Goal: Task Accomplishment & Management: Use online tool/utility

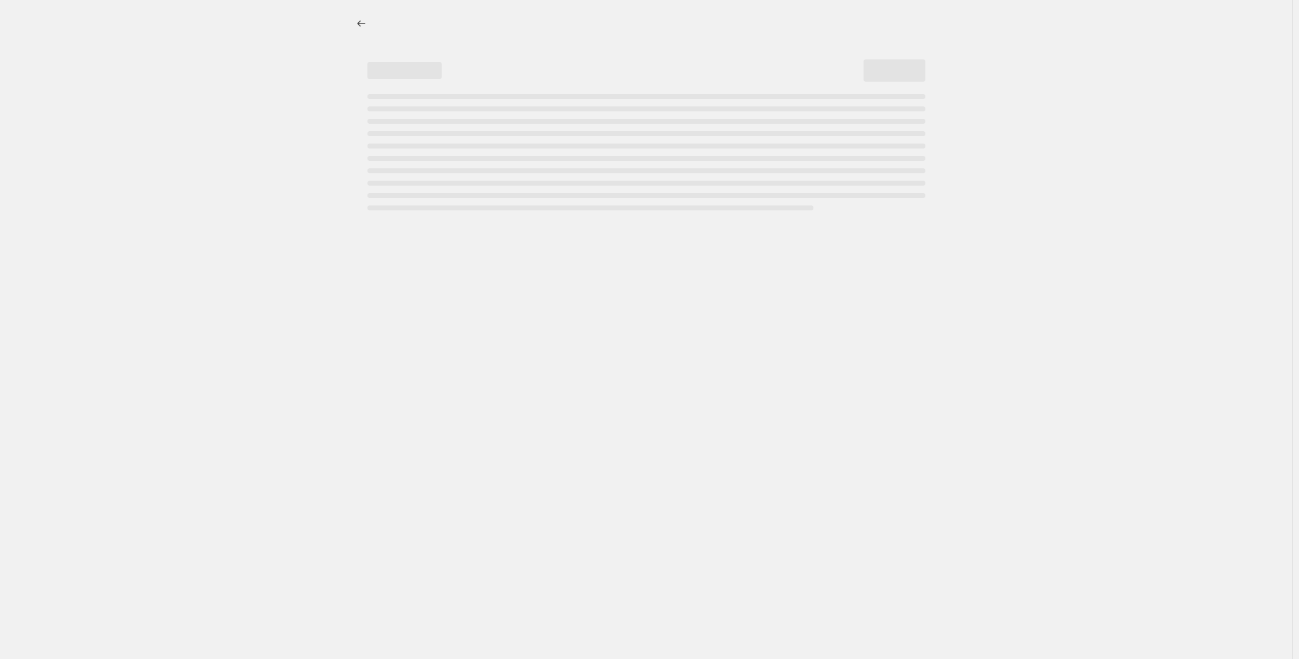
select select "percentage"
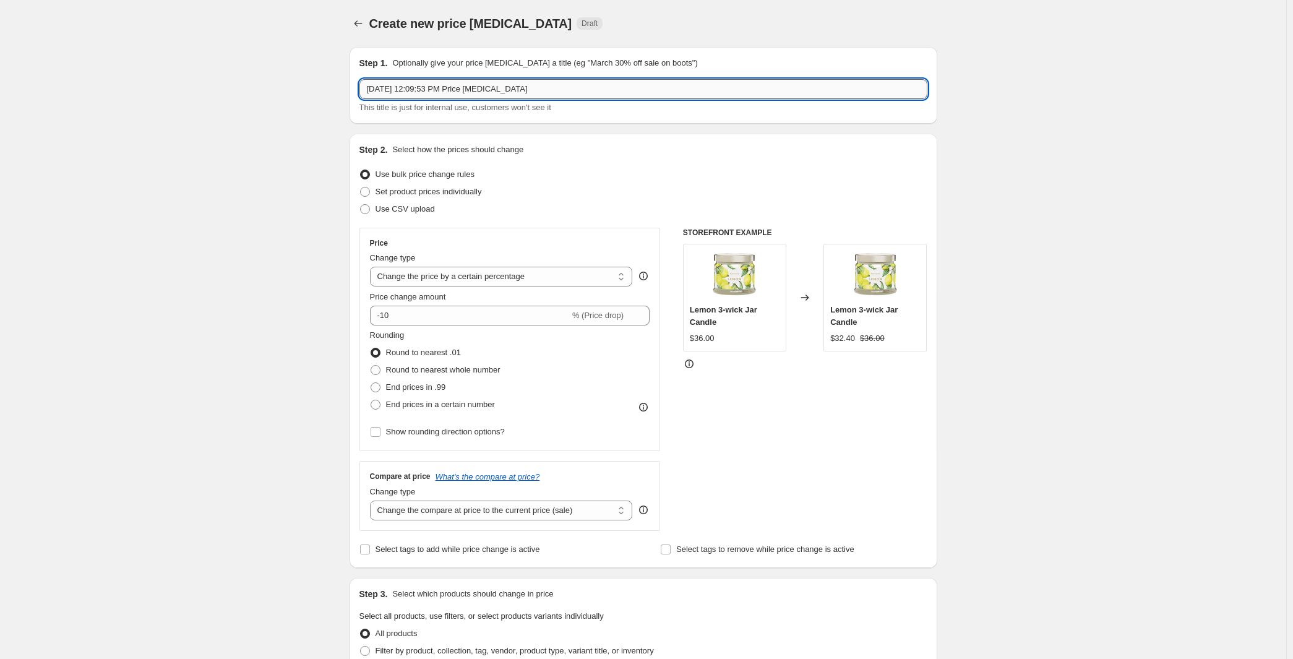
drag, startPoint x: 390, startPoint y: 124, endPoint x: 247, endPoint y: 121, distance: 143.0
click at [359, 99] on input "[DATE] 12:09:53 PM Price [MEDICAL_DATA]" at bounding box center [643, 89] width 568 height 20
paste input "[DATE] - [DATE] Flash Votive And Votive Holders Sale"
type input "CA [DATE] - [DATE] Flash Votive And Votive Holders Sale"
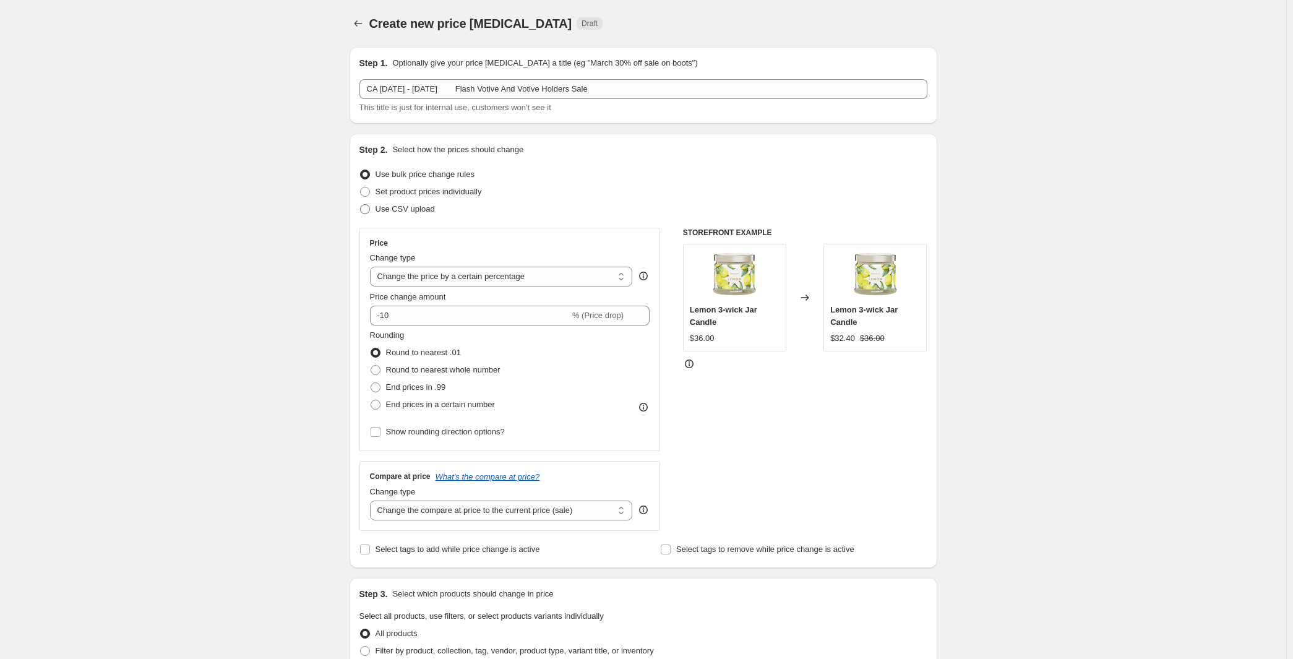
click at [376, 213] on span "Use CSV upload" at bounding box center [405, 208] width 59 height 9
click at [360, 205] on input "Use CSV upload" at bounding box center [360, 204] width 1 height 1
radio input "true"
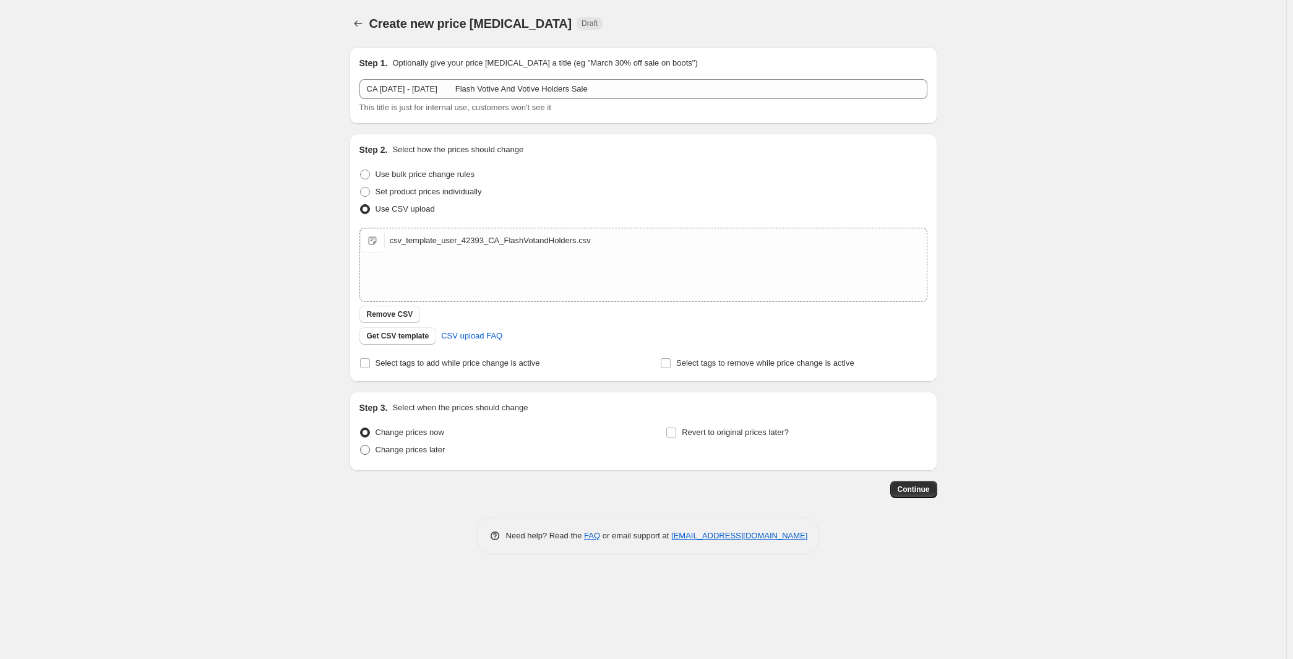
click at [376, 454] on span "Change prices later" at bounding box center [411, 449] width 70 height 9
click at [360, 445] on input "Change prices later" at bounding box center [360, 445] width 1 height 1
radio input "true"
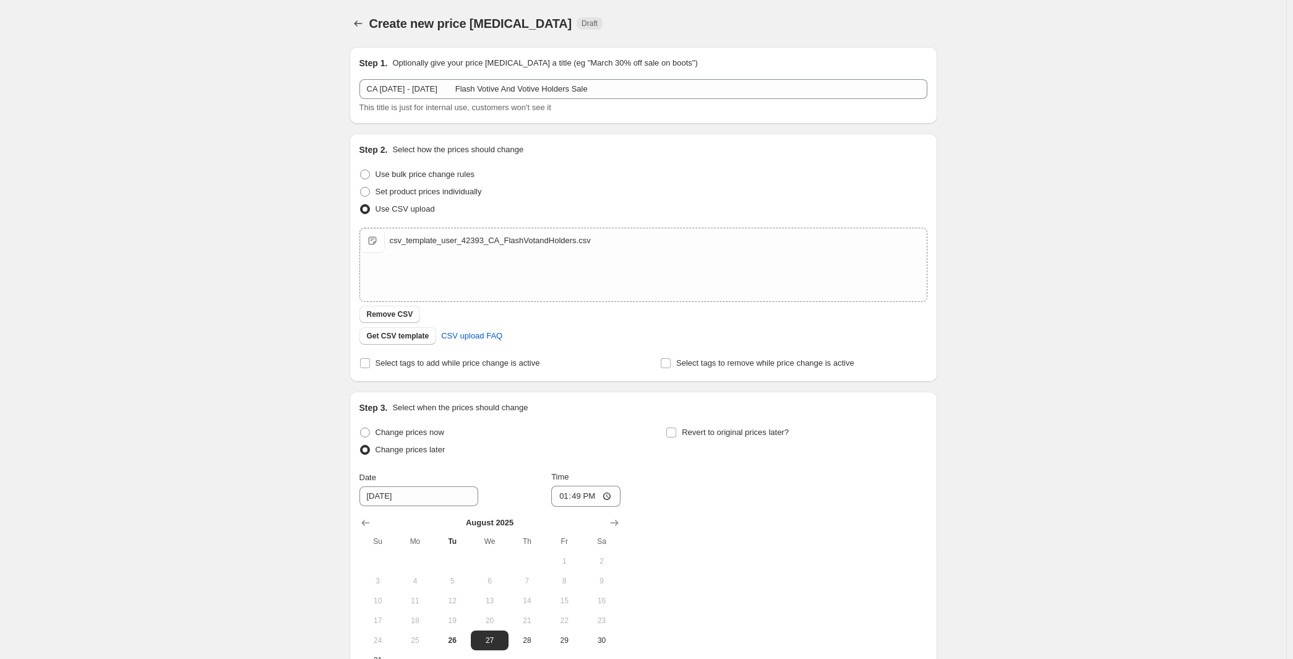
scroll to position [236, 0]
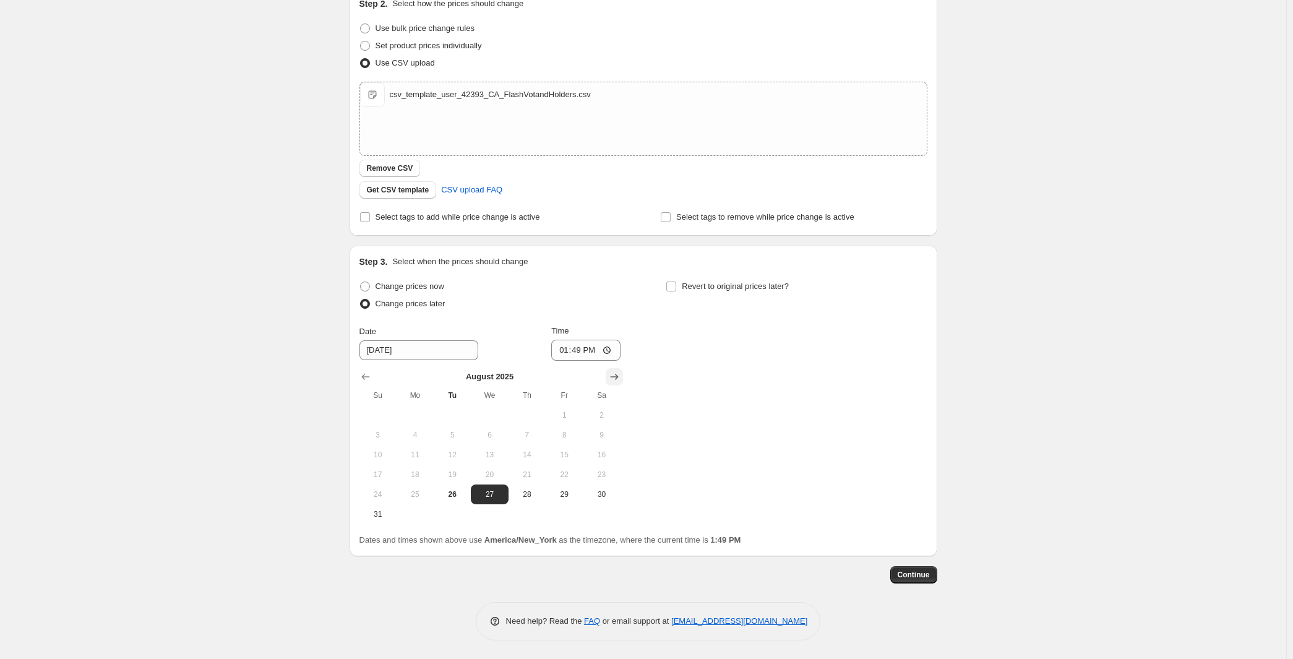
click at [609, 383] on icon "Show next month, September 2025" at bounding box center [614, 377] width 12 height 12
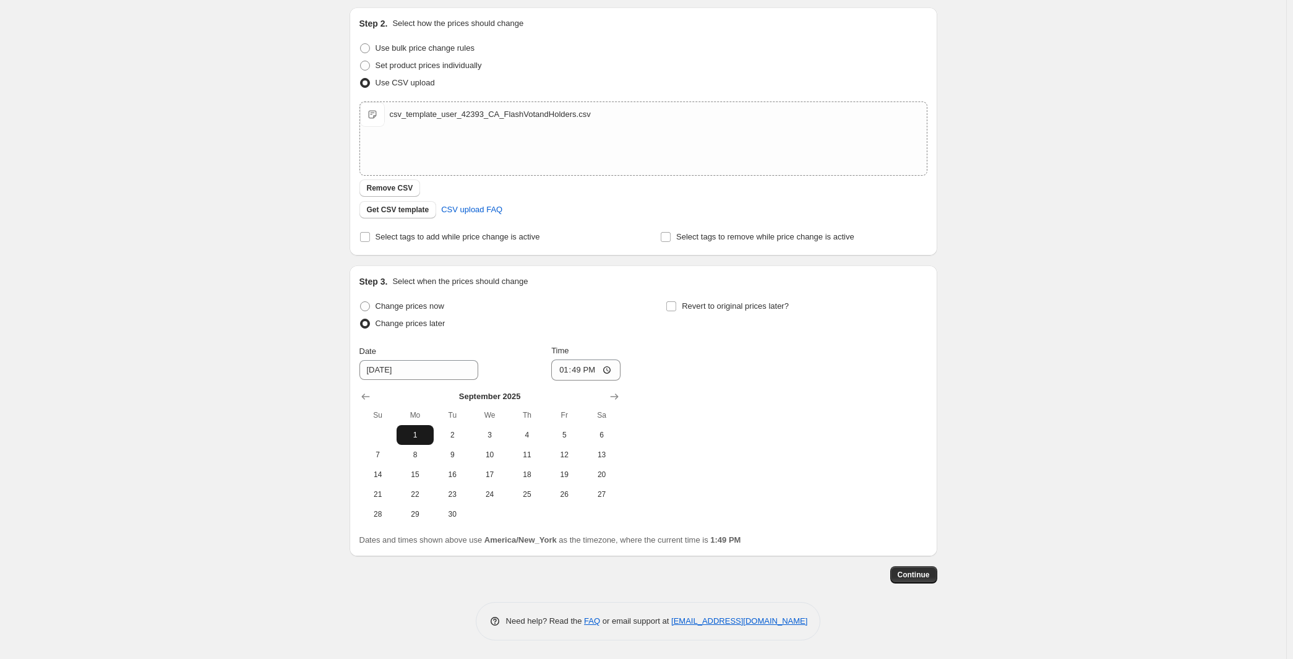
click at [402, 439] on span "1" at bounding box center [415, 435] width 27 height 10
type input "[DATE]"
click at [559, 369] on input "13:49" at bounding box center [585, 369] width 69 height 21
type input "08:00"
click at [676, 301] on input "Revert to original prices later?" at bounding box center [671, 306] width 10 height 10
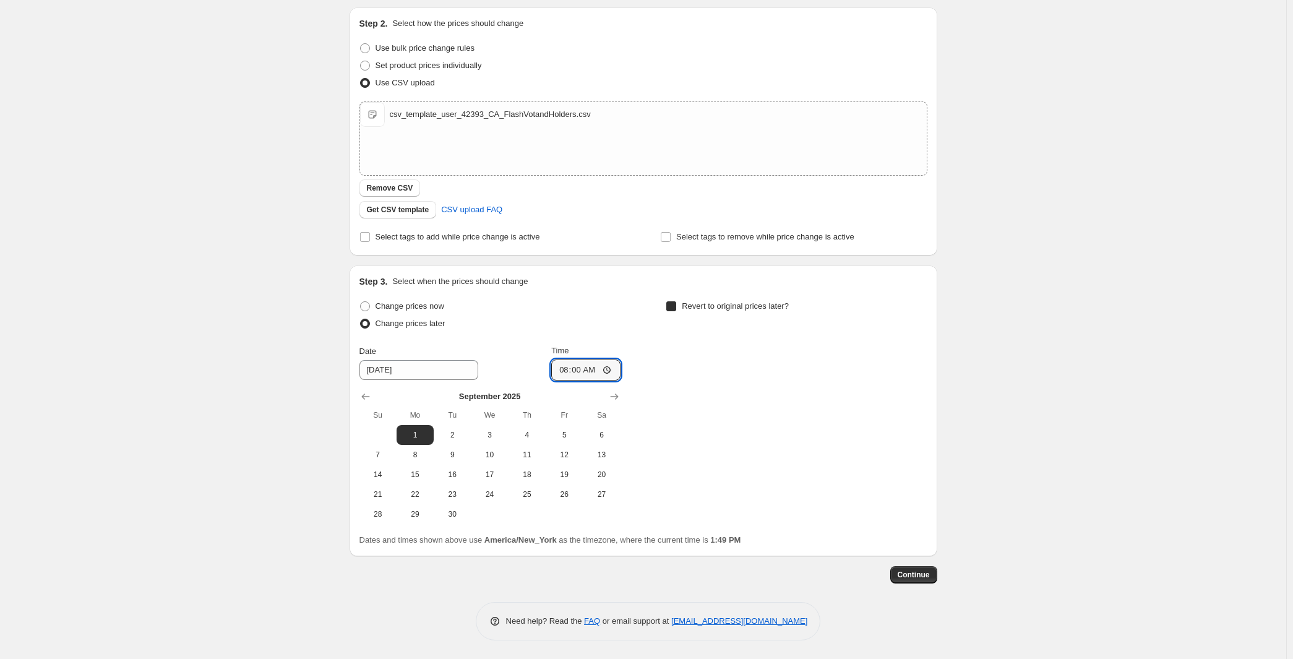
checkbox input "true"
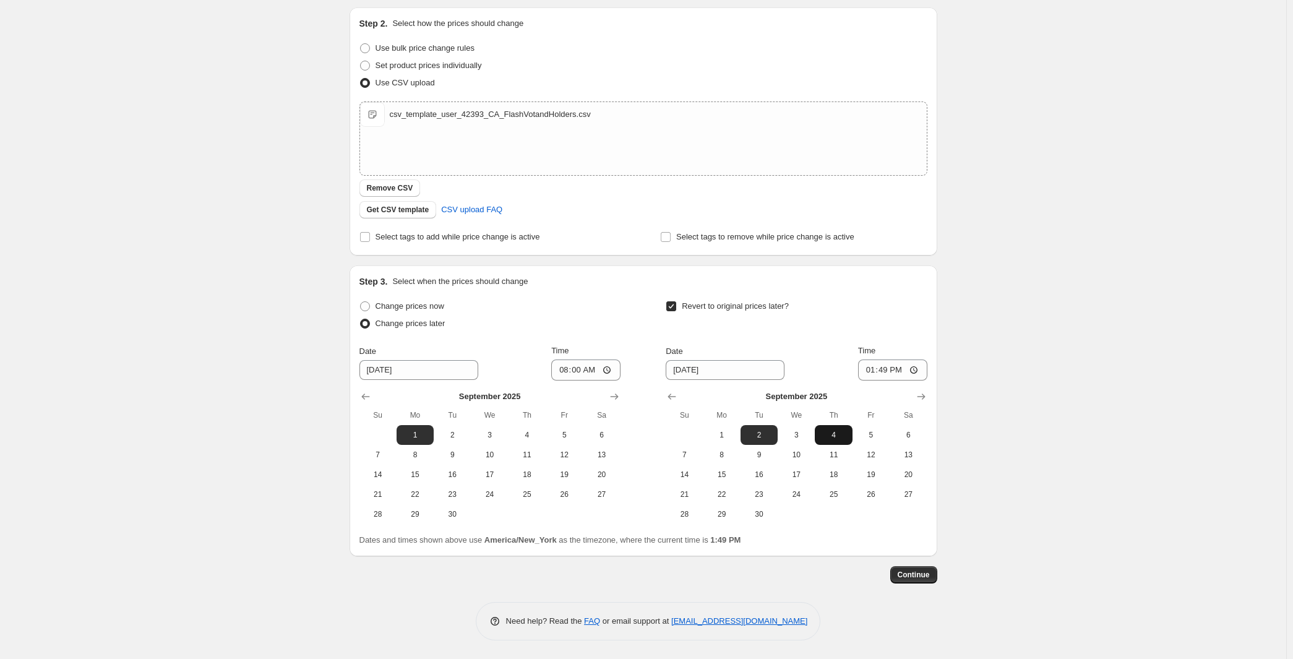
click at [852, 429] on button "4" at bounding box center [833, 435] width 37 height 20
type input "[DATE]"
click at [927, 361] on input "13:49" at bounding box center [892, 369] width 69 height 21
type input "07:59"
click at [930, 580] on span "Continue" at bounding box center [914, 575] width 32 height 10
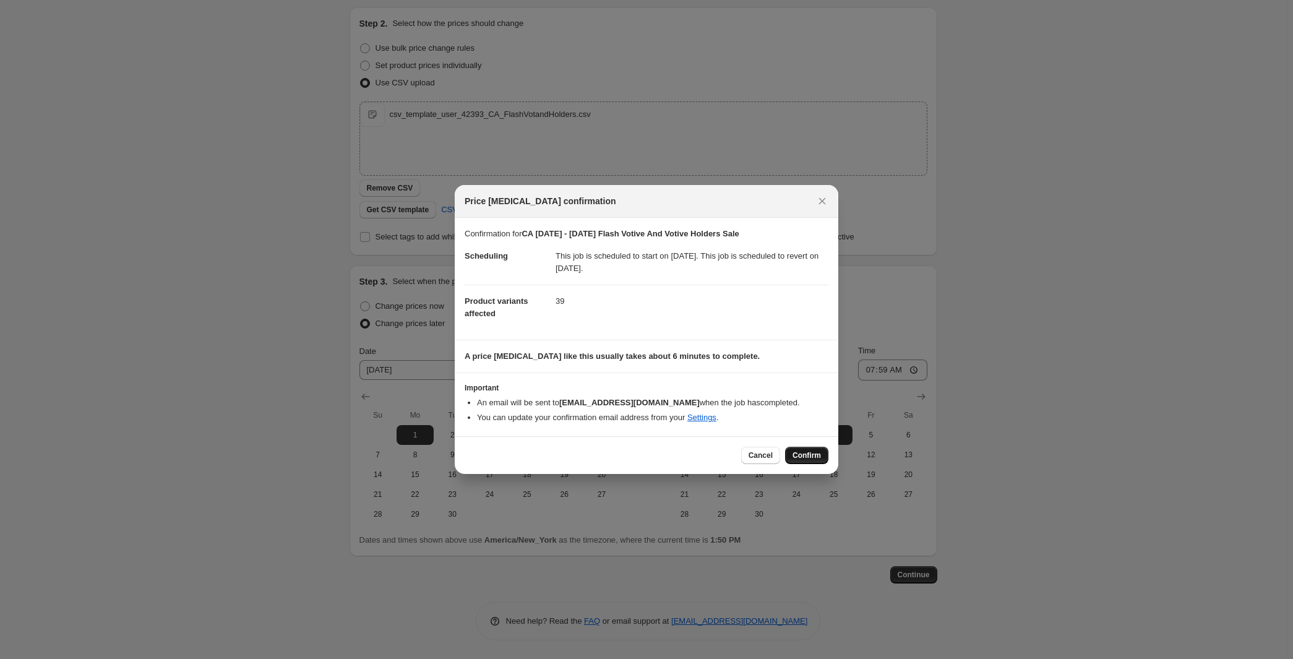
click at [828, 464] on button "Confirm" at bounding box center [806, 455] width 43 height 17
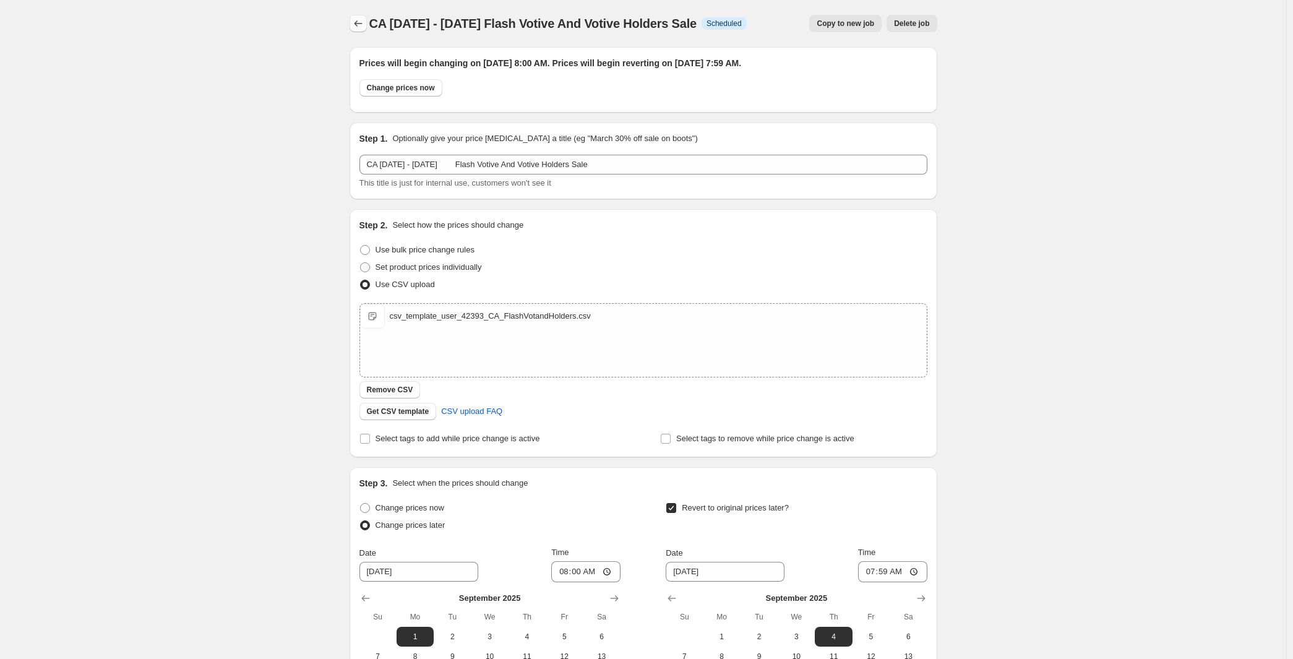
click at [352, 30] on icon "Price change jobs" at bounding box center [358, 23] width 12 height 12
